Goal: Task Accomplishment & Management: Complete application form

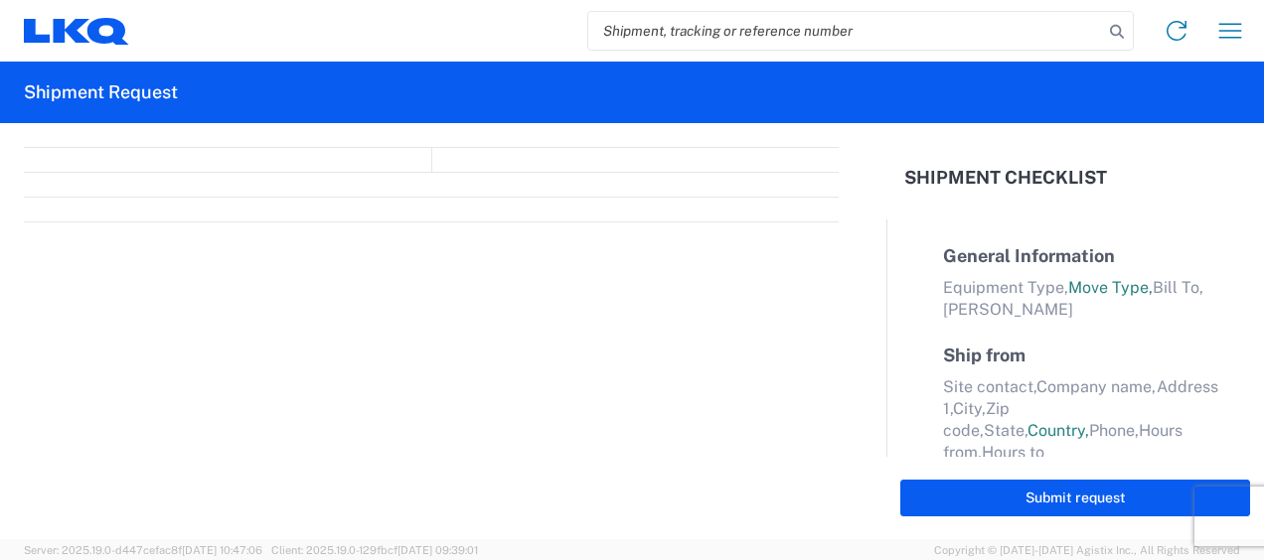
select select "FULL"
select select "LBS"
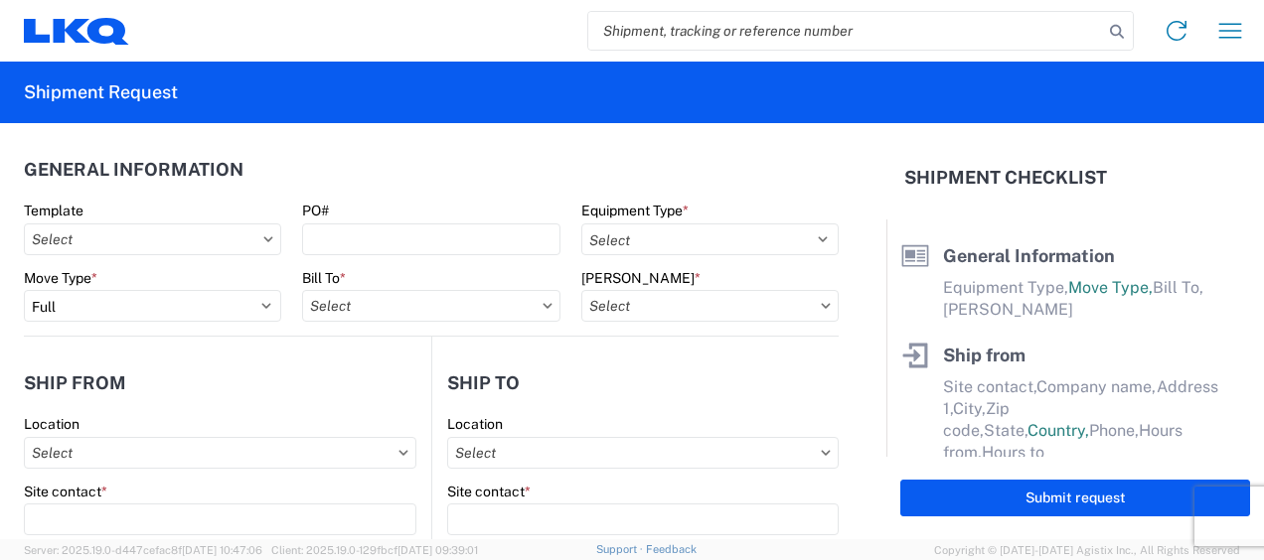
click at [656, 23] on input "search" at bounding box center [845, 31] width 515 height 38
type input "47382530"
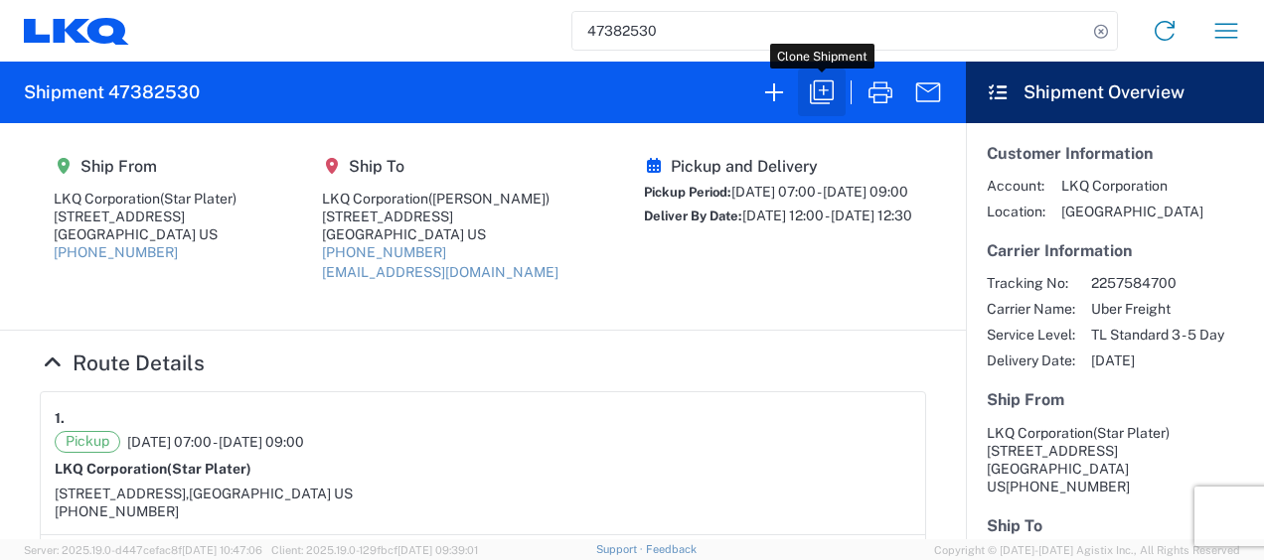
click at [824, 95] on icon "button" at bounding box center [822, 92] width 32 height 32
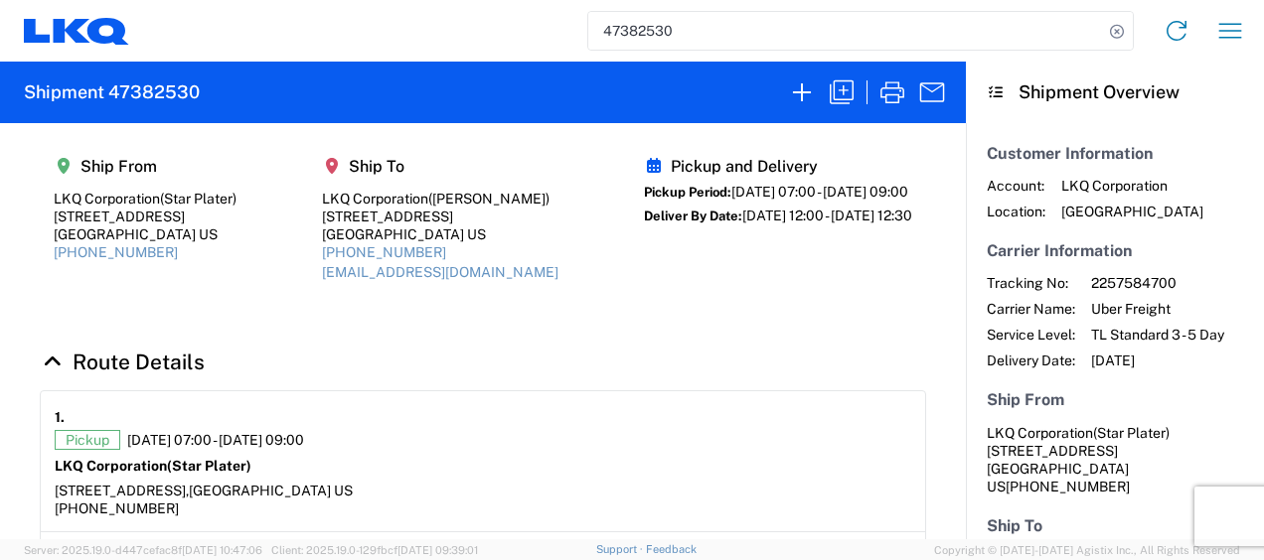
select select "FULL"
select select "US"
select select "LBS"
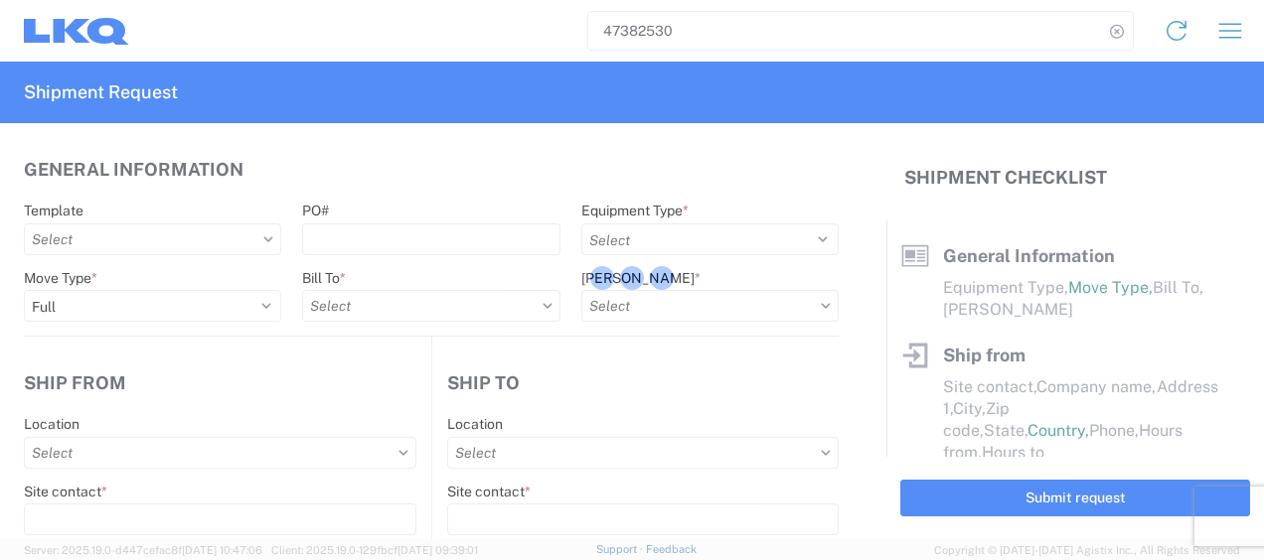
select select "STDV"
type input "Star Plater"
type input "LKQ Corporation"
type input "[STREET_ADDRESS]"
type input "Newnan"
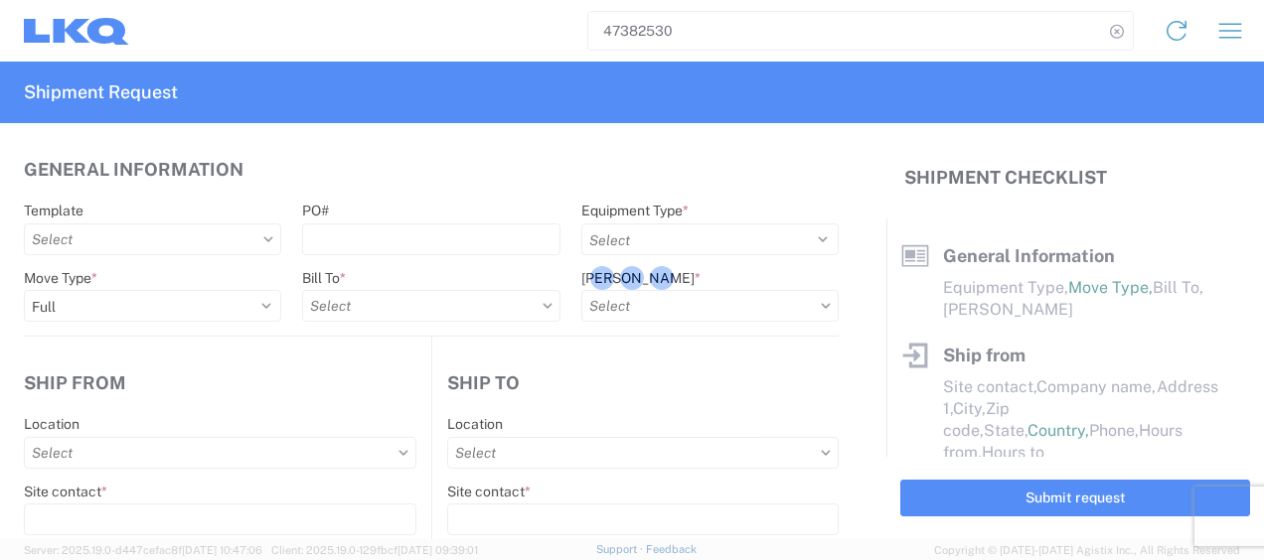
type input "30265"
type input "[PERSON_NAME]"
type input "LKQ Corporation"
type input "[STREET_ADDRESS]"
type input "[GEOGRAPHIC_DATA]"
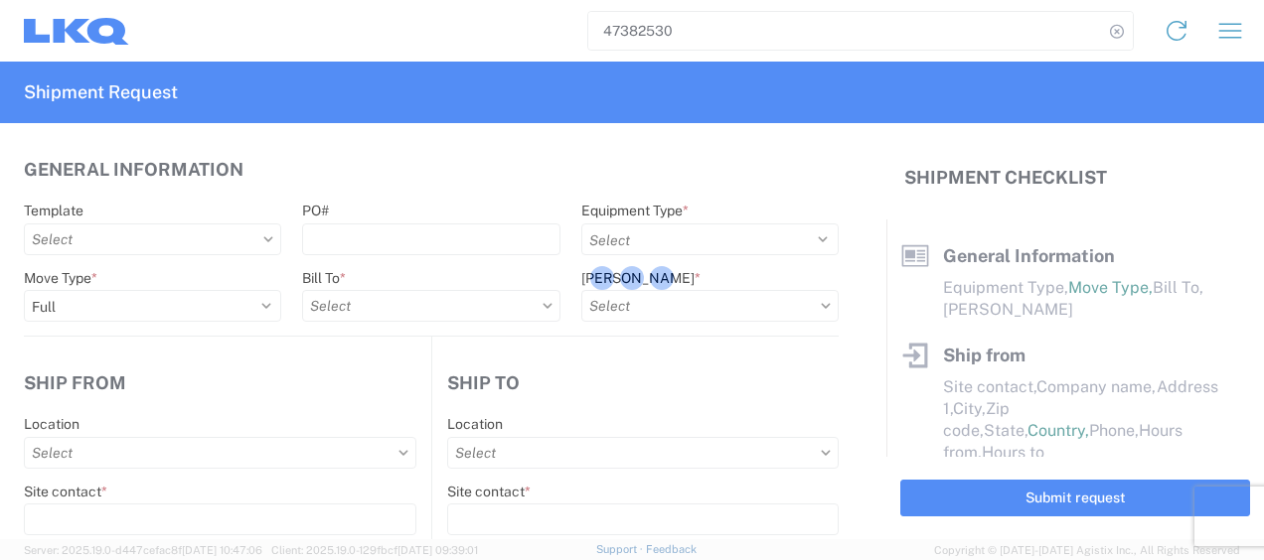
type input "30336"
type input "[EMAIL_ADDRESS][DOMAIN_NAME]"
type input "Star Plater"
type input "[EMAIL_ADDRESS][DOMAIN_NAME]"
type input "6788549960"
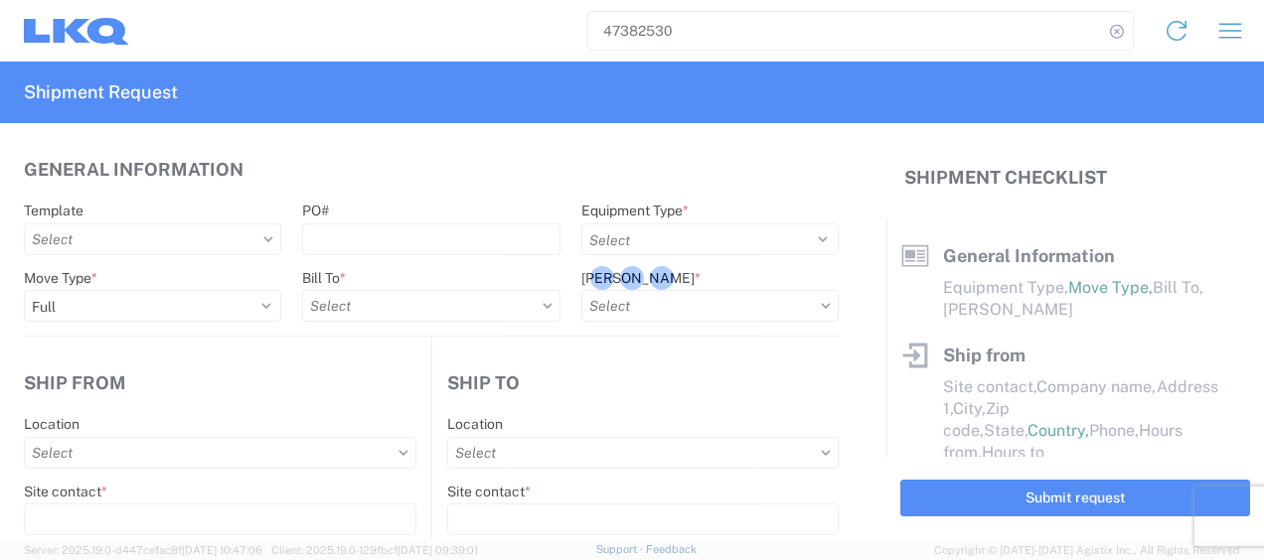
type input "[DATE]"
type textarea "Please arrive on time. Lunch is from 11a-12p. Receiving facility stops receivin…"
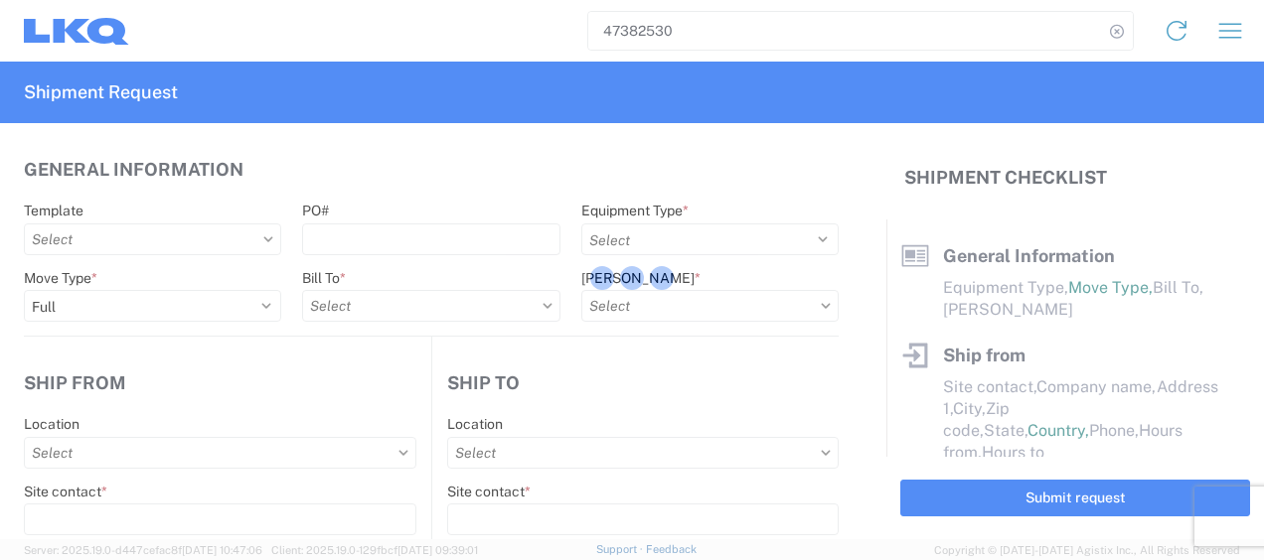
type input "45000"
type input "Engines, Transmissions"
type input "1"
type input "1772 - LKQ Atlanta Core Newnan"
select select "US"
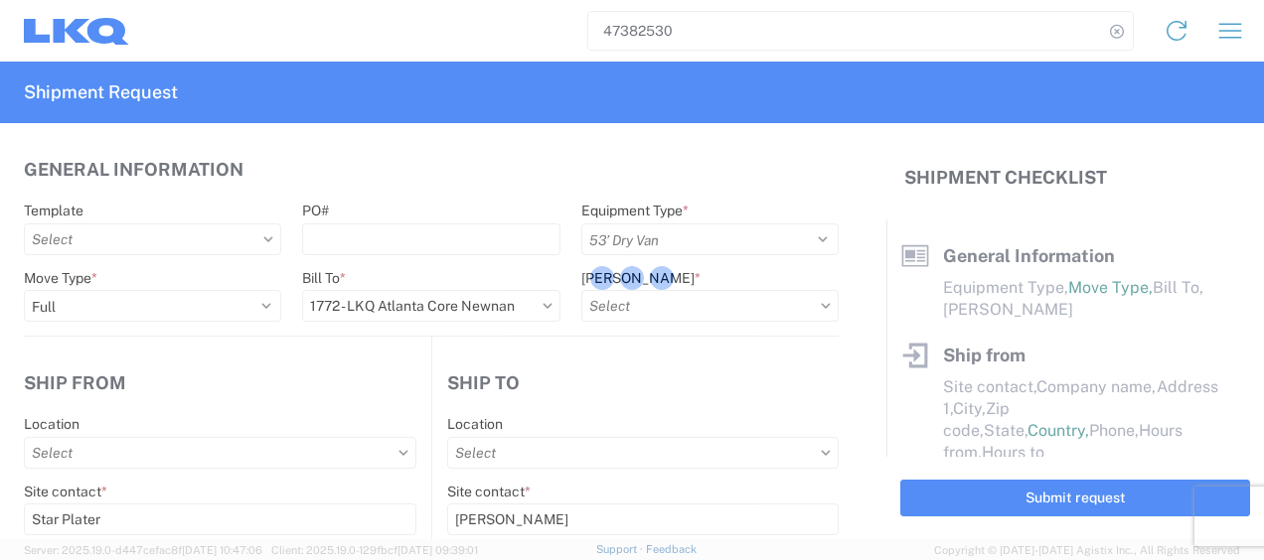
select select "US"
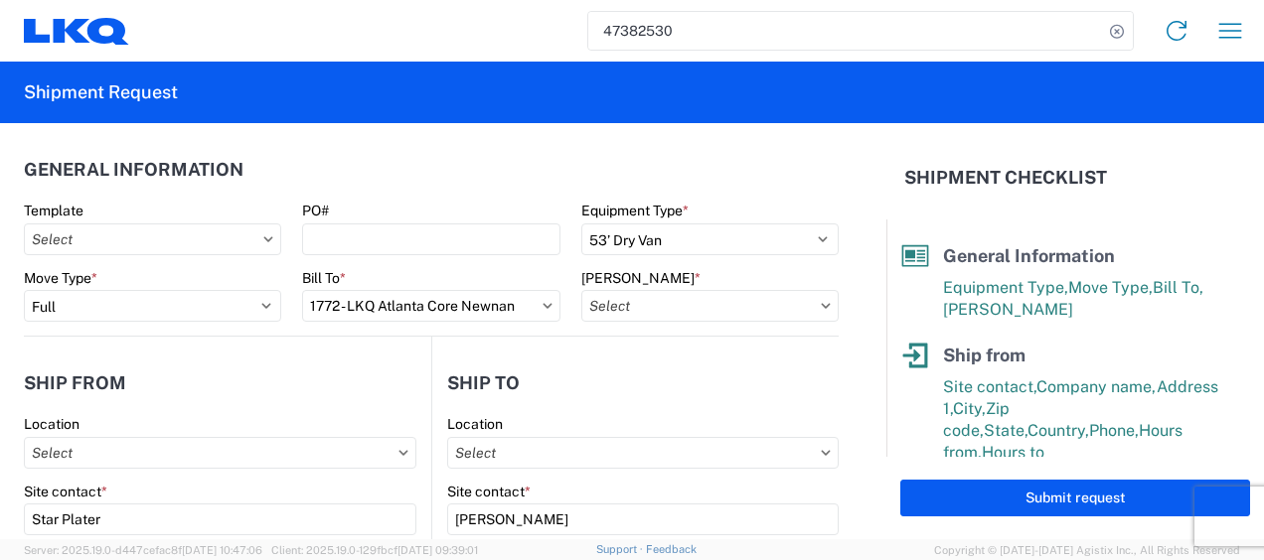
type input "1772-6300-66000-0000 - 1772 Freight Out"
type input "1634 - [GEOGRAPHIC_DATA] - [PERSON_NAME] - Boat Rock"
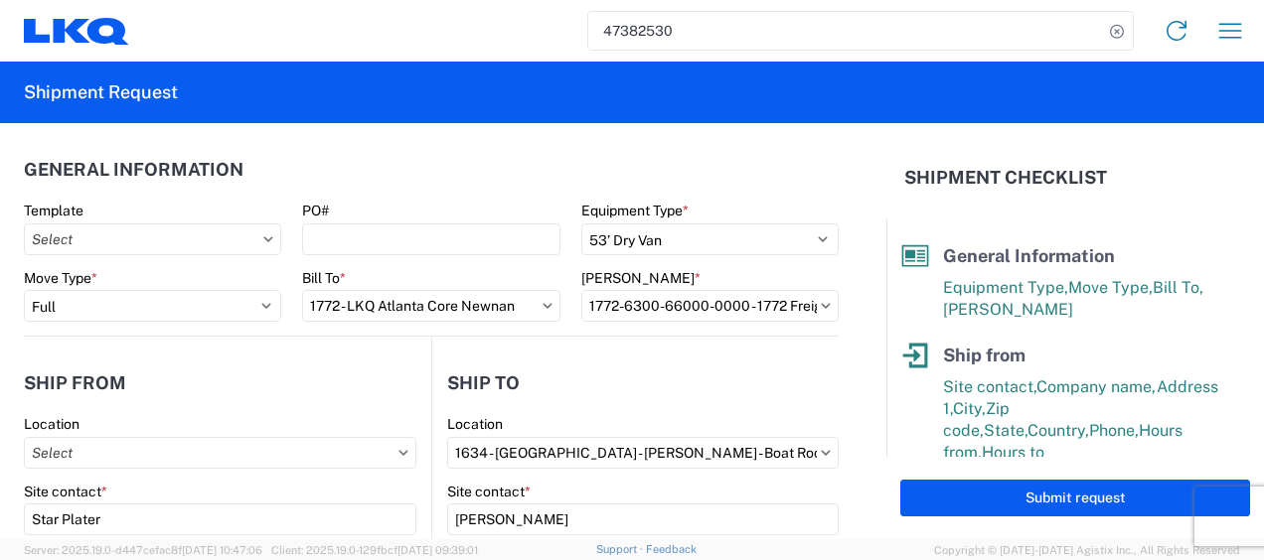
type input "1772 - LKQ Atlanta Core Newnan"
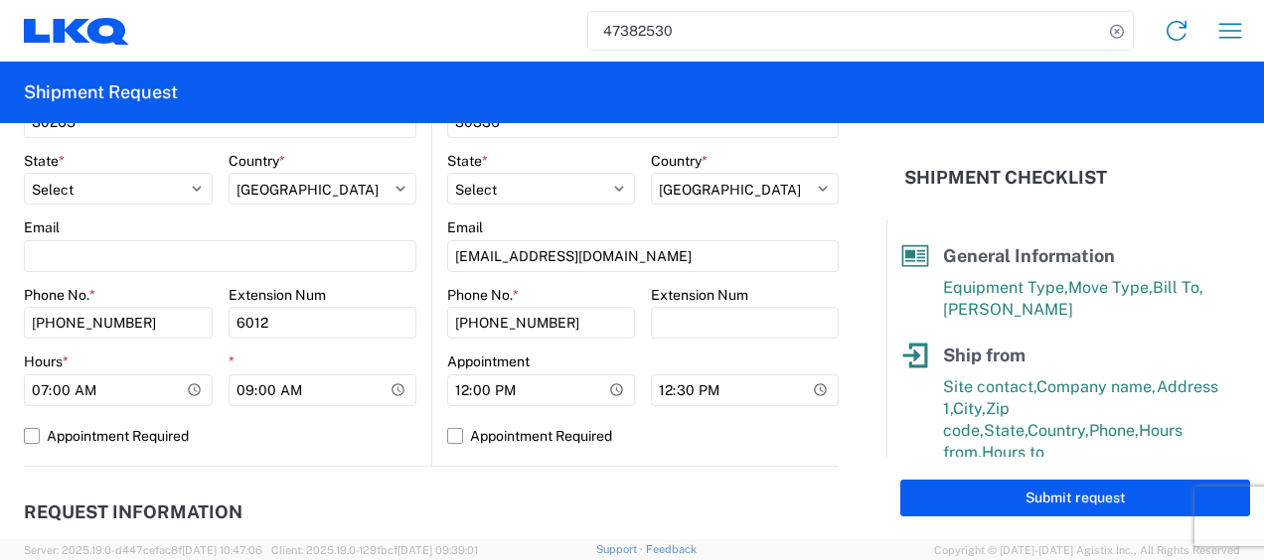
scroll to position [894, 0]
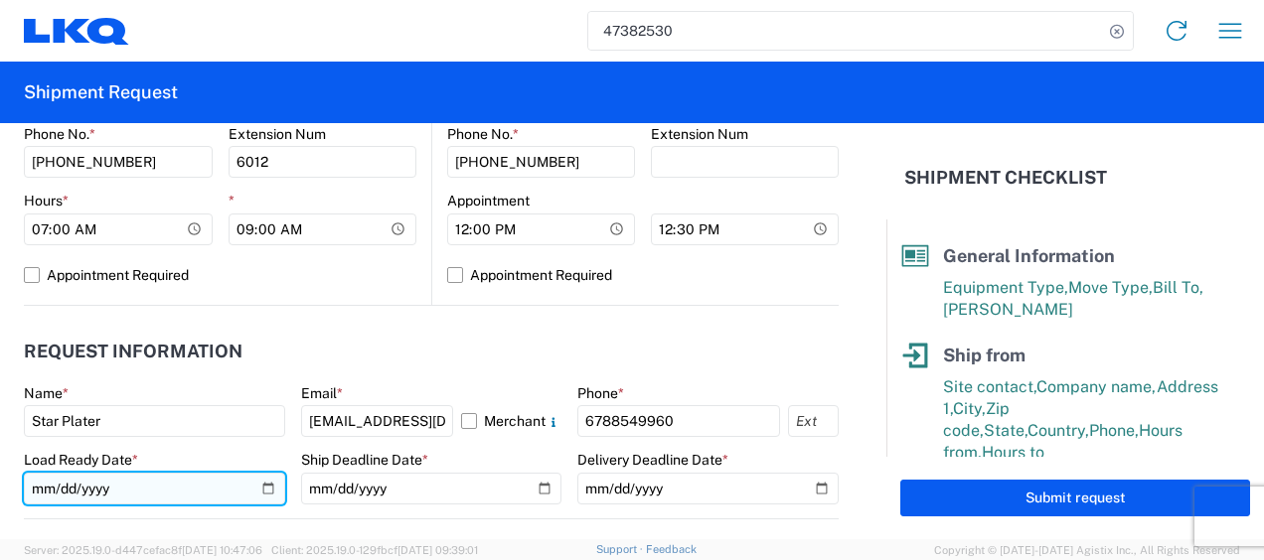
click at [38, 499] on input "[DATE]" at bounding box center [154, 489] width 261 height 32
type input "[DATE]"
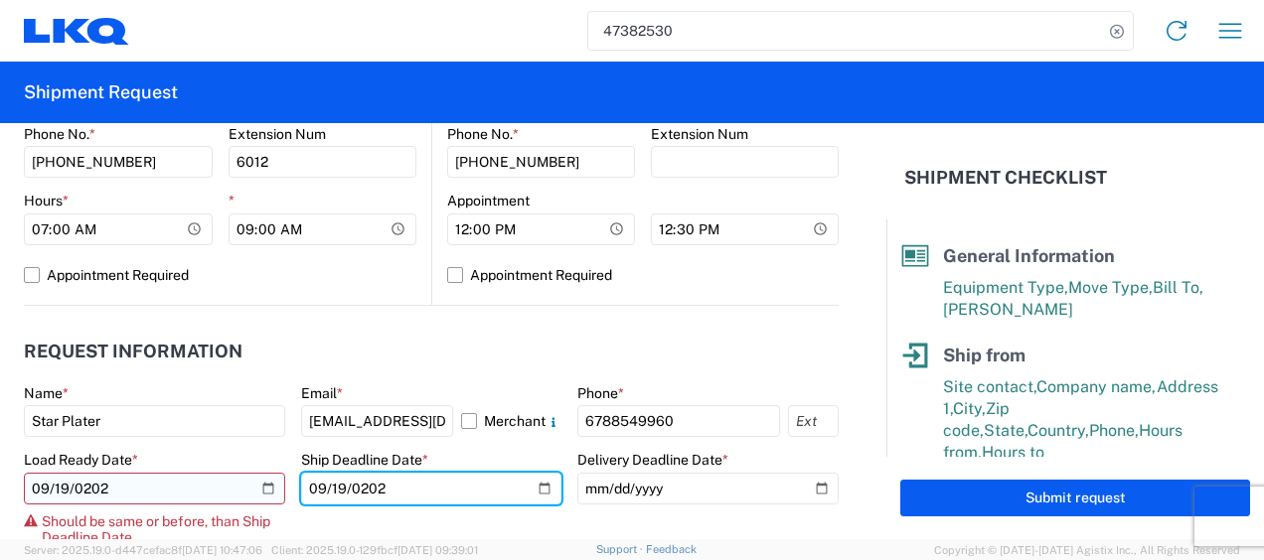
type input "[DATE]"
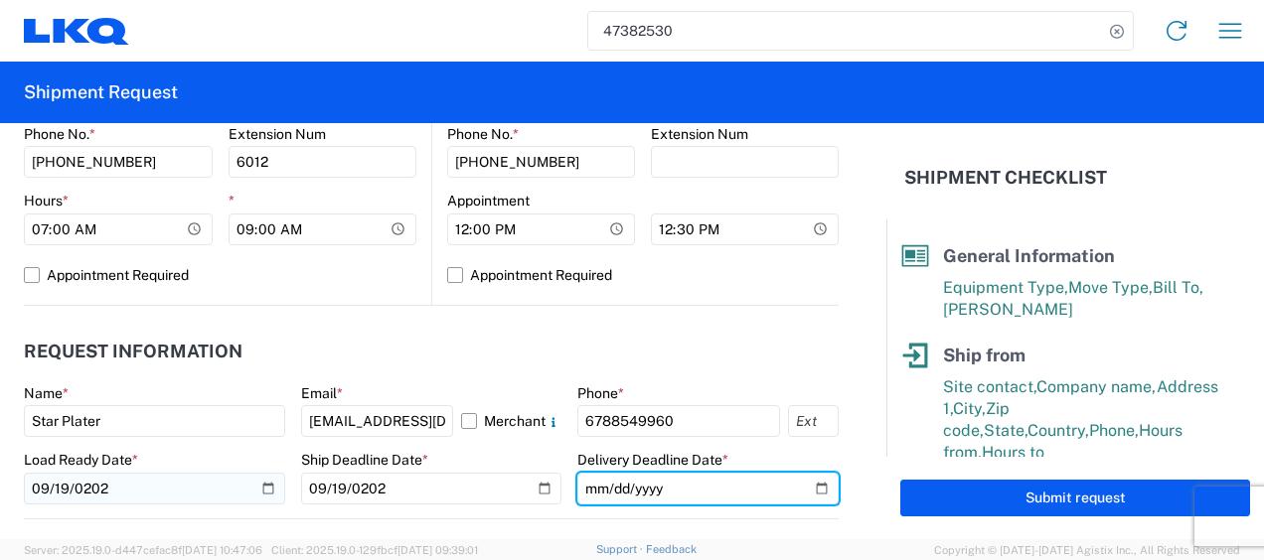
type input "[PHONE_NUMBER]"
type input "[DATE]"
click at [769, 353] on header "Request Information" at bounding box center [431, 352] width 815 height 45
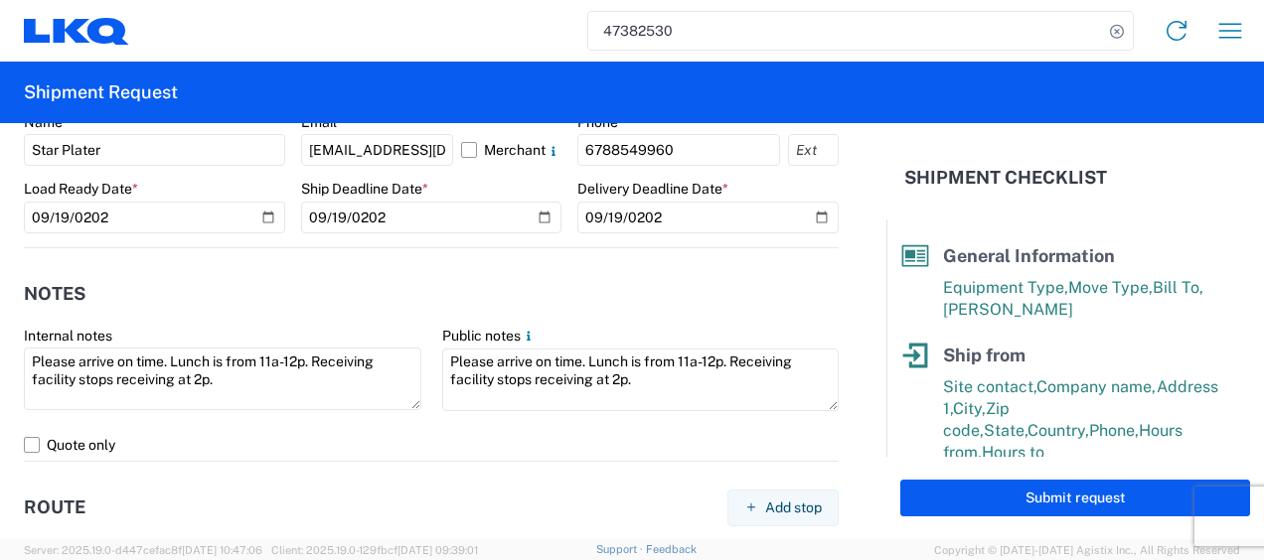
scroll to position [1093, 0]
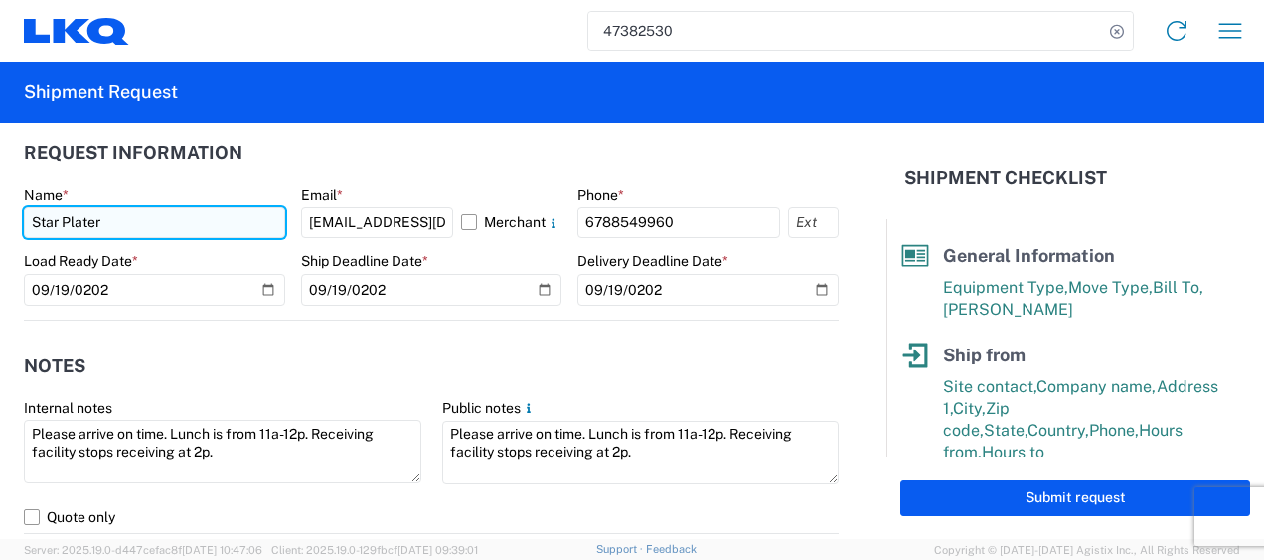
click at [175, 227] on input "Star Plater" at bounding box center [154, 223] width 261 height 32
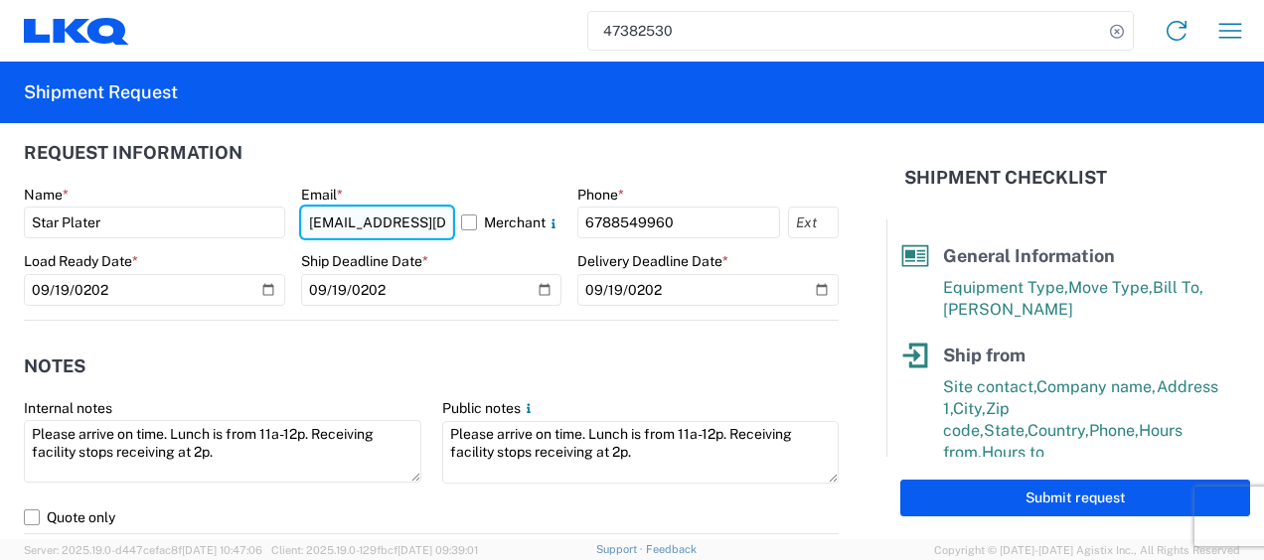
click at [419, 224] on input "[EMAIL_ADDRESS][DOMAIN_NAME]" at bounding box center [377, 223] width 153 height 32
click at [431, 220] on input "[EMAIL_ADDRESS][DOMAIN_NAME]" at bounding box center [377, 223] width 153 height 32
click at [431, 220] on input "Am" at bounding box center [377, 223] width 153 height 32
type input "[EMAIL_ADDRESS][DOMAIN_NAME]"
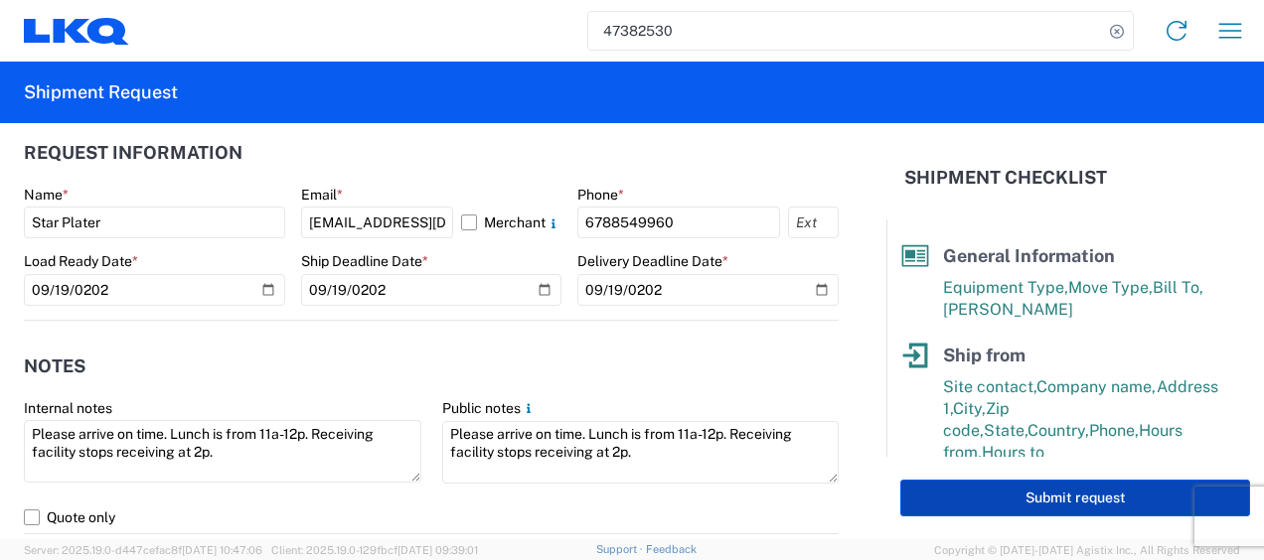
click at [1055, 508] on button "Submit request" at bounding box center [1075, 498] width 350 height 37
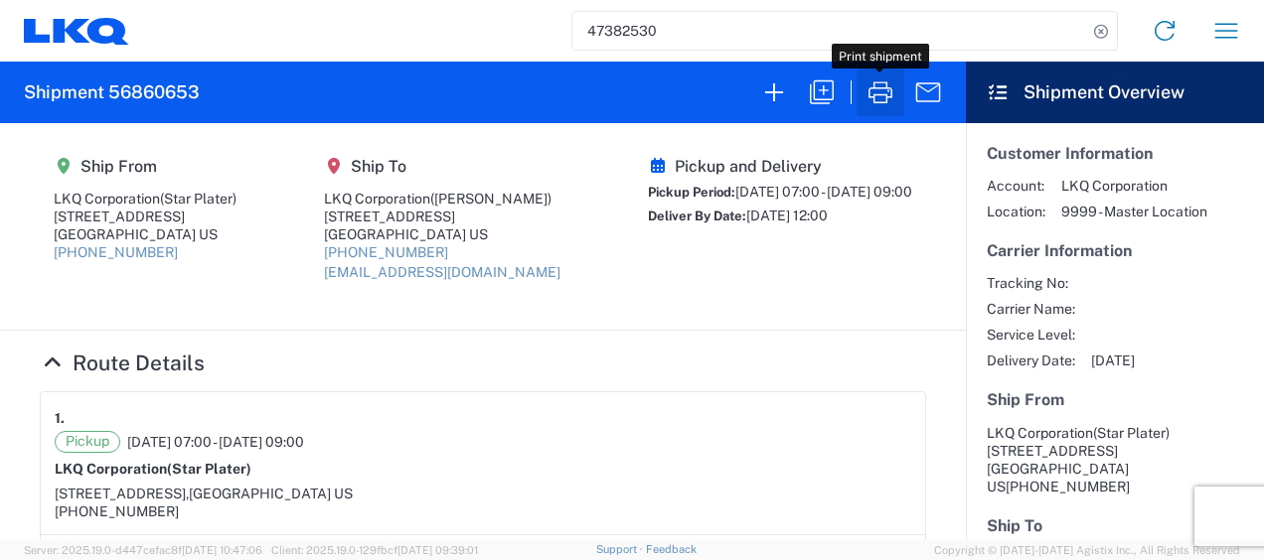
click at [882, 87] on icon "button" at bounding box center [880, 92] width 32 height 32
